Goal: Task Accomplishment & Management: Manage account settings

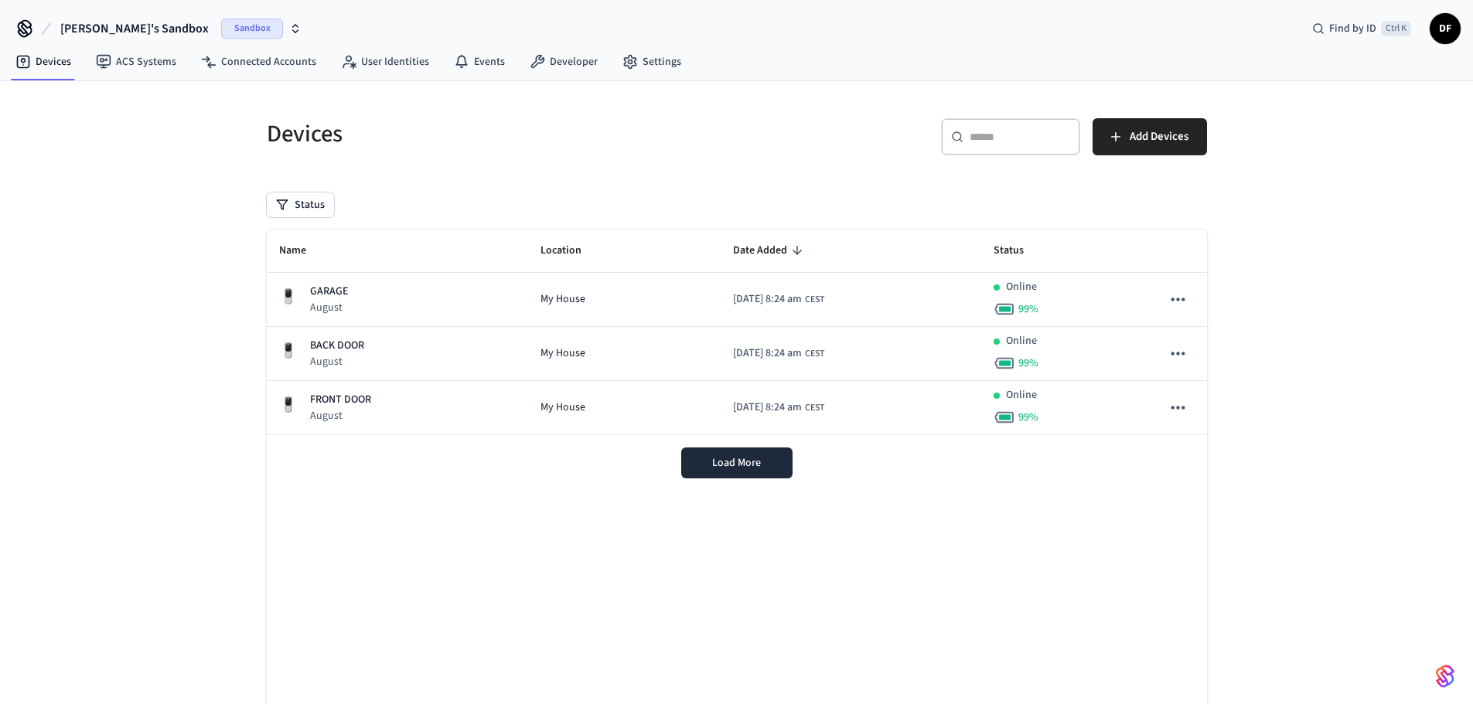
click at [1441, 29] on span "DF" at bounding box center [1445, 29] width 28 height 28
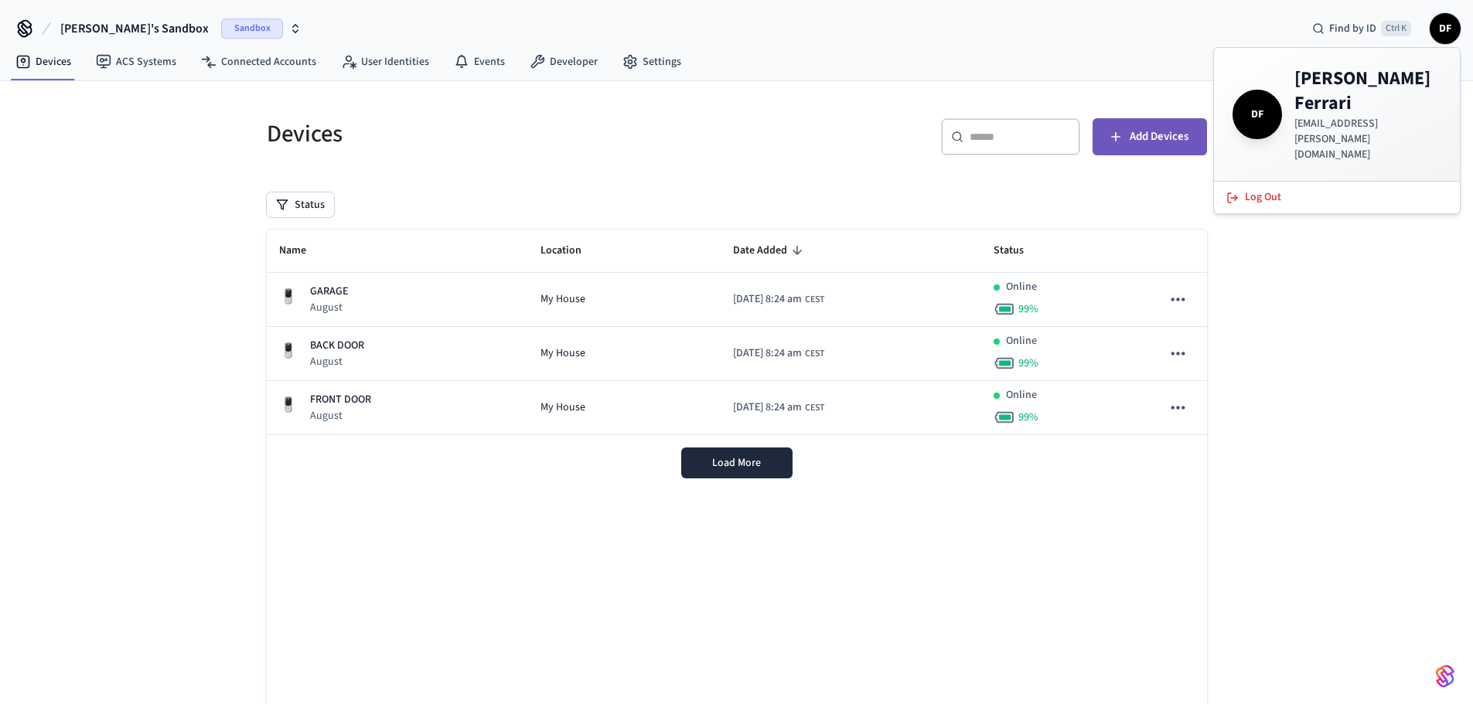
click at [1158, 138] on span "Add Devices" at bounding box center [1159, 137] width 59 height 20
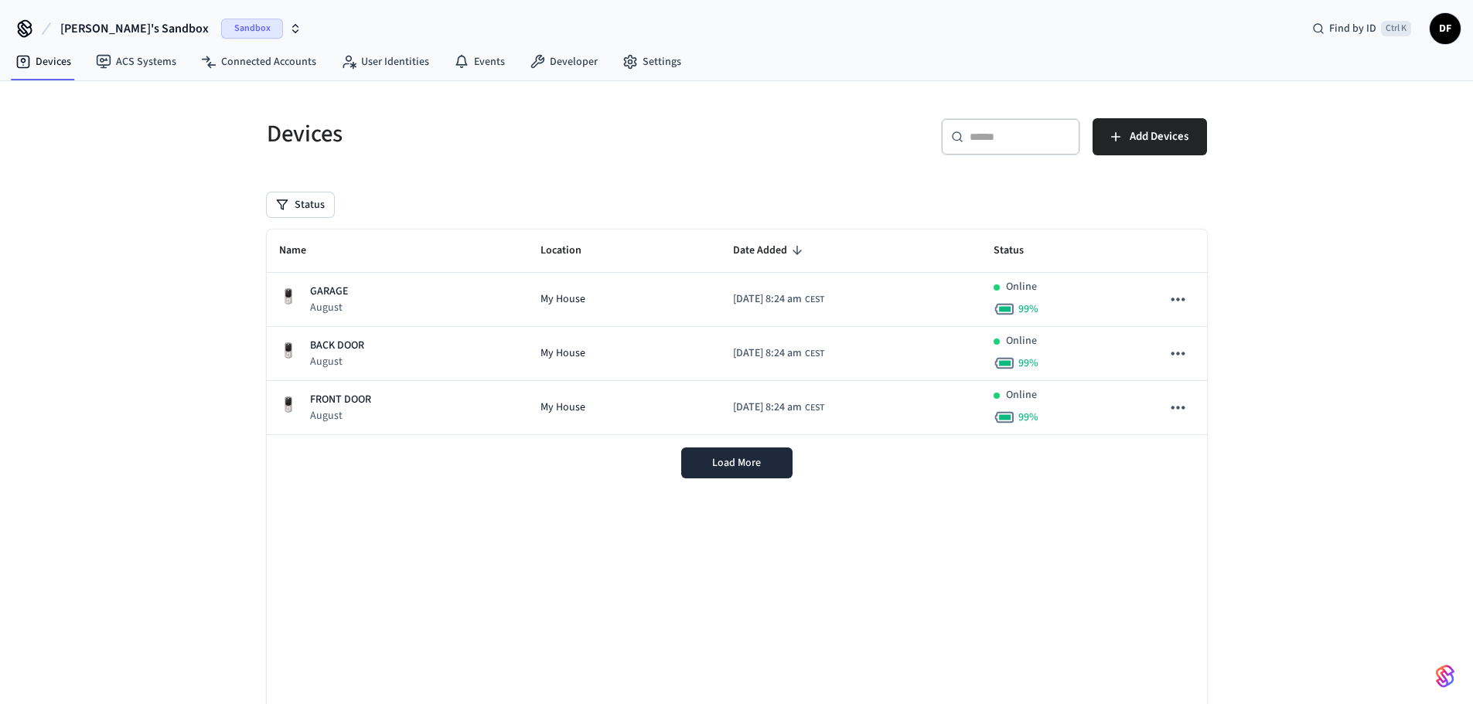
click at [1445, 29] on span "DF" at bounding box center [1445, 29] width 28 height 28
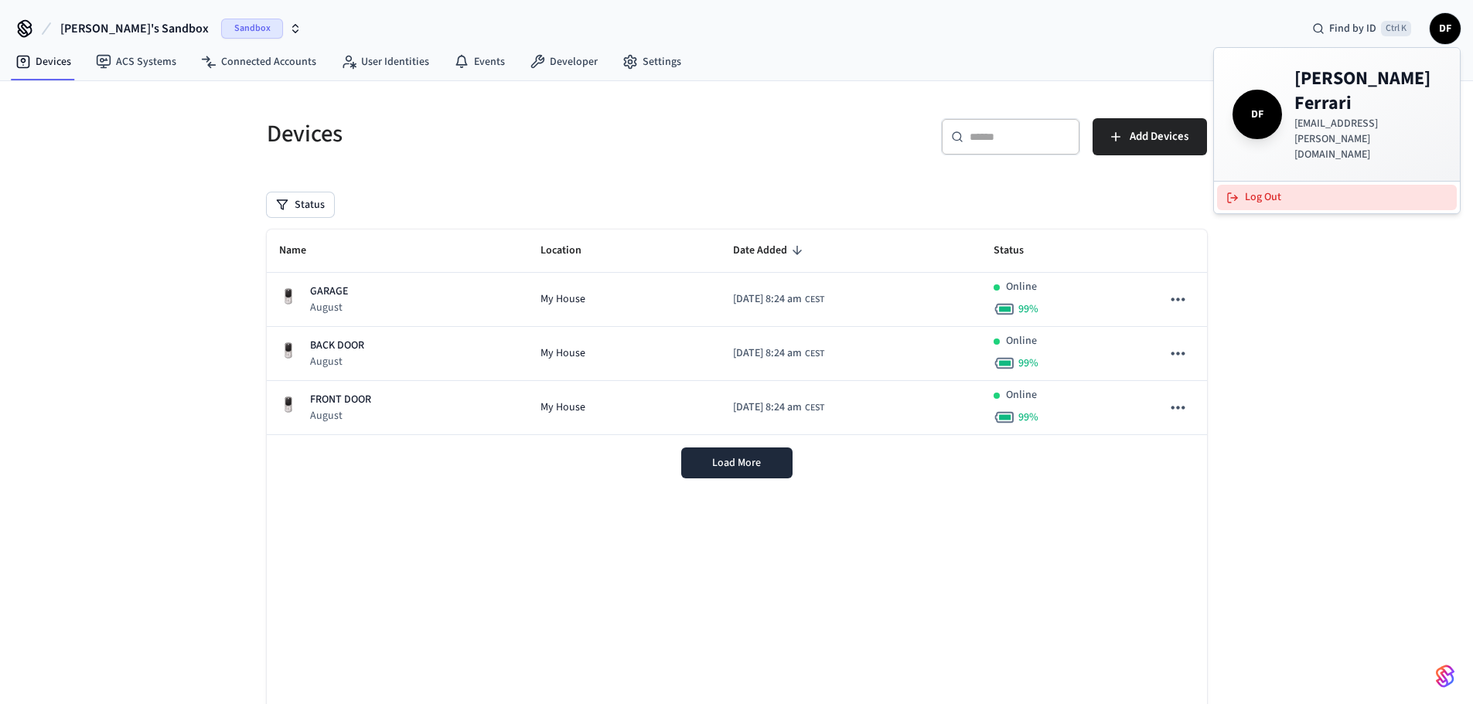
click at [1274, 185] on button "Log Out" at bounding box center [1337, 198] width 240 height 26
